Goal: Navigation & Orientation: Find specific page/section

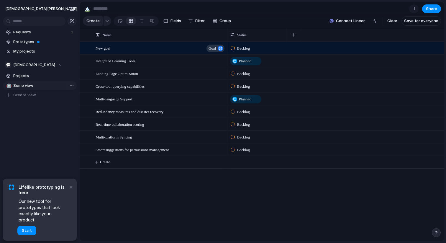
click at [26, 84] on span "Some view" at bounding box center [43, 86] width 61 height 6
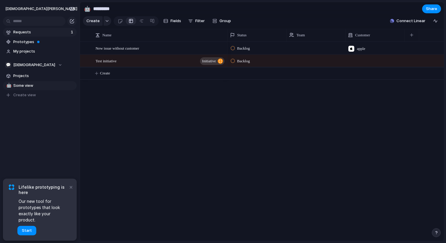
click at [26, 34] on span "Requests" at bounding box center [41, 32] width 56 height 6
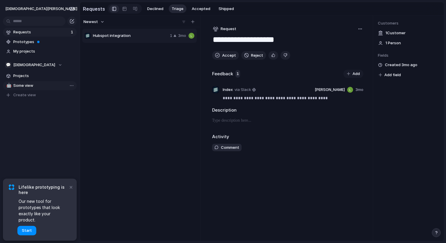
click at [32, 81] on link "🤖 Some view" at bounding box center [40, 85] width 74 height 9
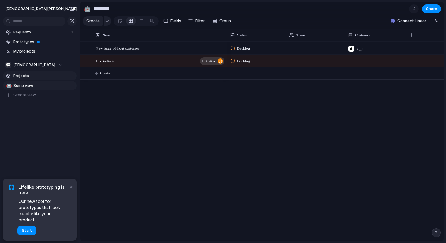
click at [34, 77] on span "Projects" at bounding box center [43, 76] width 61 height 6
